Goal: Task Accomplishment & Management: Use online tool/utility

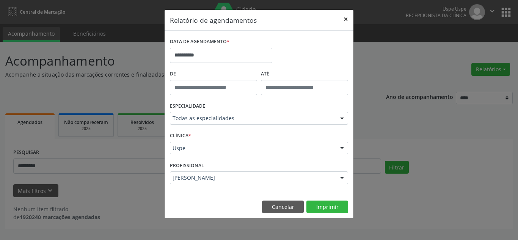
click at [346, 18] on button "×" at bounding box center [345, 19] width 15 height 19
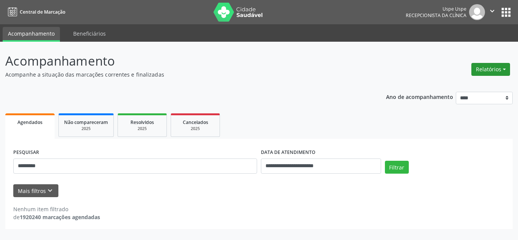
click at [489, 70] on button "Relatórios" at bounding box center [490, 69] width 39 height 13
click at [453, 85] on link "Agendamentos" at bounding box center [469, 85] width 82 height 11
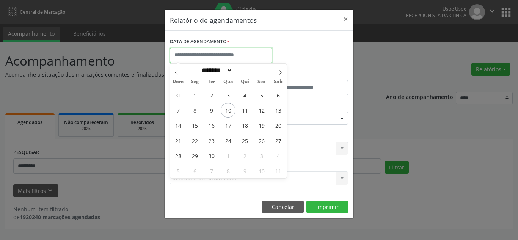
click at [243, 54] on input "text" at bounding box center [221, 55] width 102 height 15
click at [279, 72] on icon at bounding box center [280, 72] width 5 height 5
select select "*"
click at [249, 127] on span "16" at bounding box center [244, 125] width 15 height 15
type input "**********"
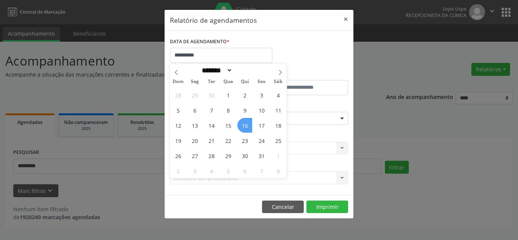
click at [249, 127] on span "16" at bounding box center [244, 125] width 15 height 15
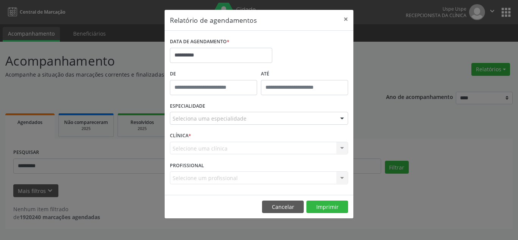
drag, startPoint x: 228, startPoint y: 121, endPoint x: 228, endPoint y: 125, distance: 4.2
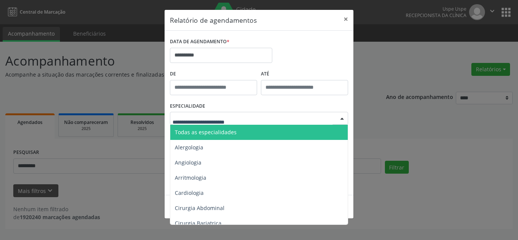
click at [228, 135] on span "Todas as especialidades" at bounding box center [206, 132] width 62 height 7
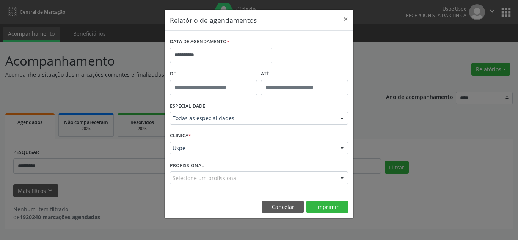
click at [223, 152] on div "Uspe" at bounding box center [259, 148] width 178 height 13
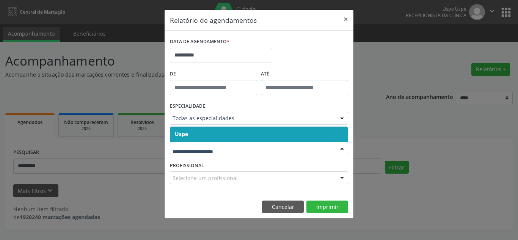
click at [219, 135] on span "Uspe" at bounding box center [259, 134] width 178 height 15
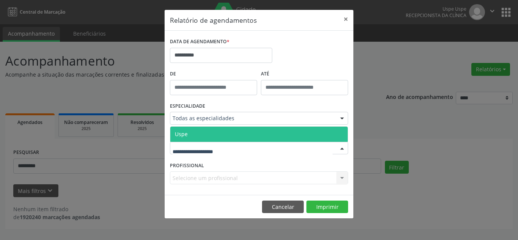
drag, startPoint x: 221, startPoint y: 146, endPoint x: 219, endPoint y: 136, distance: 9.7
click at [219, 135] on span "Uspe" at bounding box center [259, 134] width 178 height 15
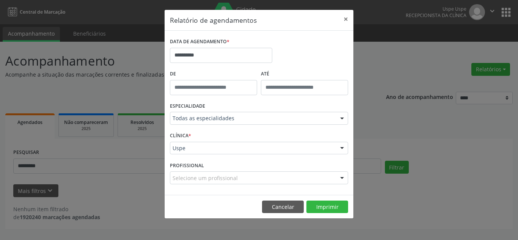
click at [333, 177] on div "Selecione um profissional" at bounding box center [259, 177] width 178 height 13
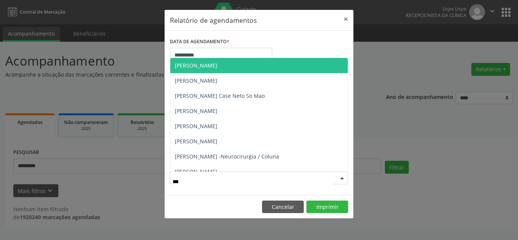
type input "****"
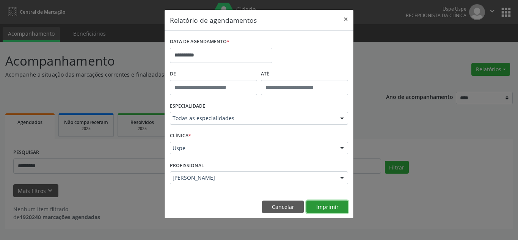
click at [332, 207] on button "Imprimir" at bounding box center [327, 207] width 42 height 13
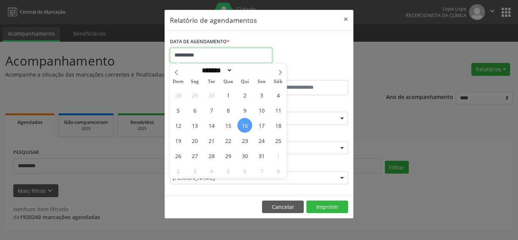
click at [210, 55] on input "**********" at bounding box center [221, 55] width 102 height 15
click at [258, 125] on span "17" at bounding box center [261, 125] width 15 height 15
type input "**********"
click at [258, 125] on span "17" at bounding box center [261, 125] width 15 height 15
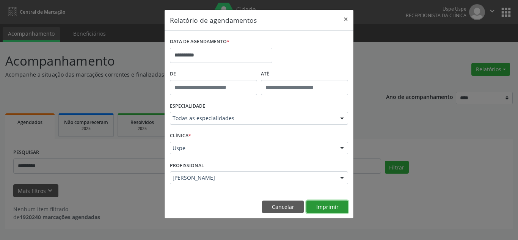
click at [334, 204] on button "Imprimir" at bounding box center [327, 207] width 42 height 13
